Goal: Find specific page/section: Find specific page/section

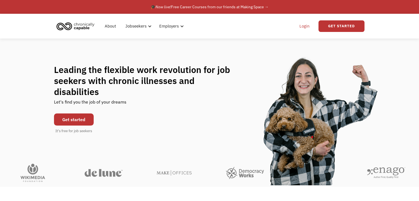
click at [305, 29] on link "Login" at bounding box center [304, 26] width 17 height 18
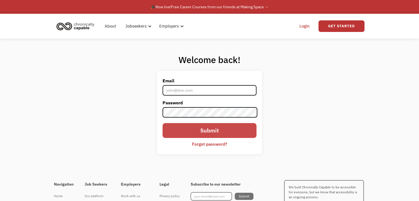
type input "[EMAIL_ADDRESS][DOMAIN_NAME]"
click at [227, 130] on input "Submit" at bounding box center [210, 130] width 94 height 15
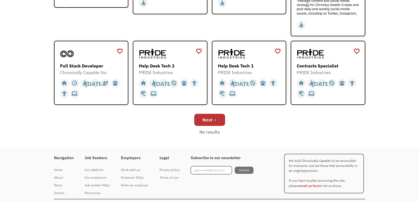
scroll to position [209, 0]
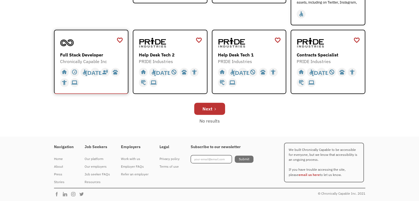
click at [76, 56] on div "Full Stack Developer" at bounding box center [92, 55] width 64 height 7
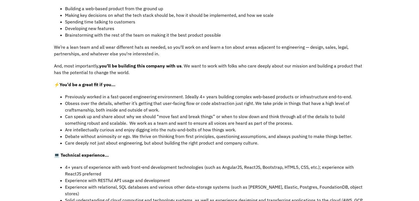
scroll to position [176, 0]
